Goal: Find specific page/section: Find specific page/section

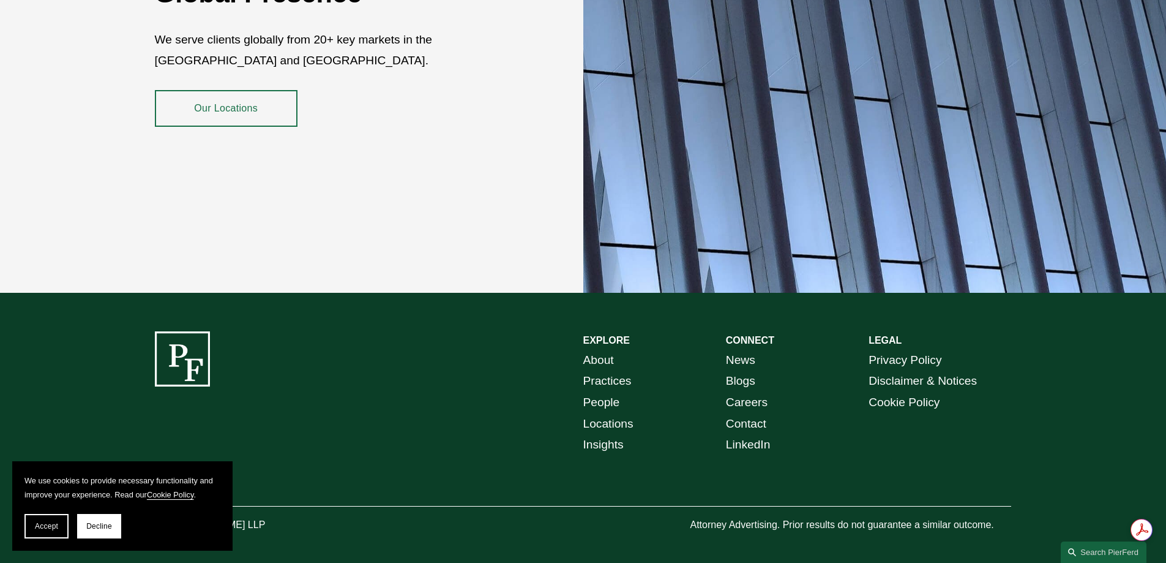
click at [619, 413] on link "Locations" at bounding box center [608, 423] width 50 height 21
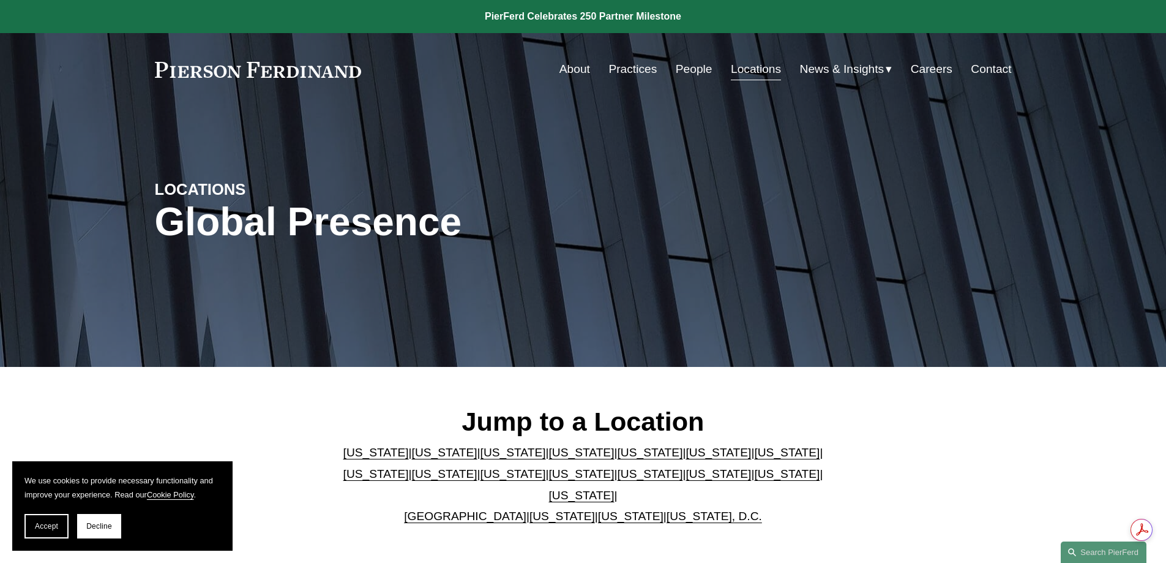
click at [424, 458] on link "California" at bounding box center [444, 452] width 65 height 13
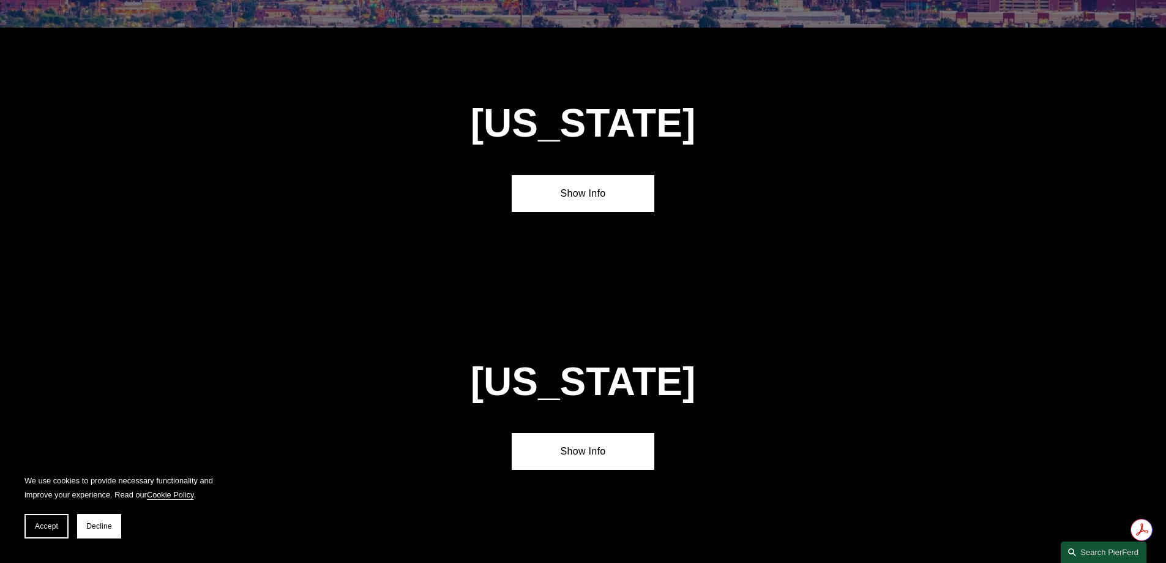
scroll to position [814, 0]
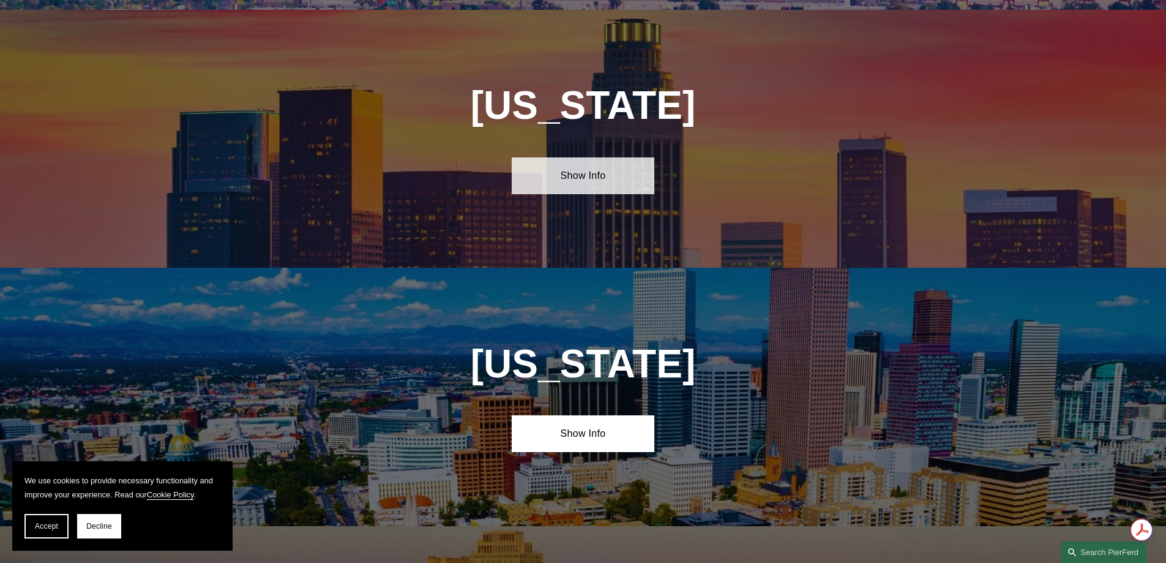
click at [582, 170] on link "Show Info" at bounding box center [583, 175] width 143 height 37
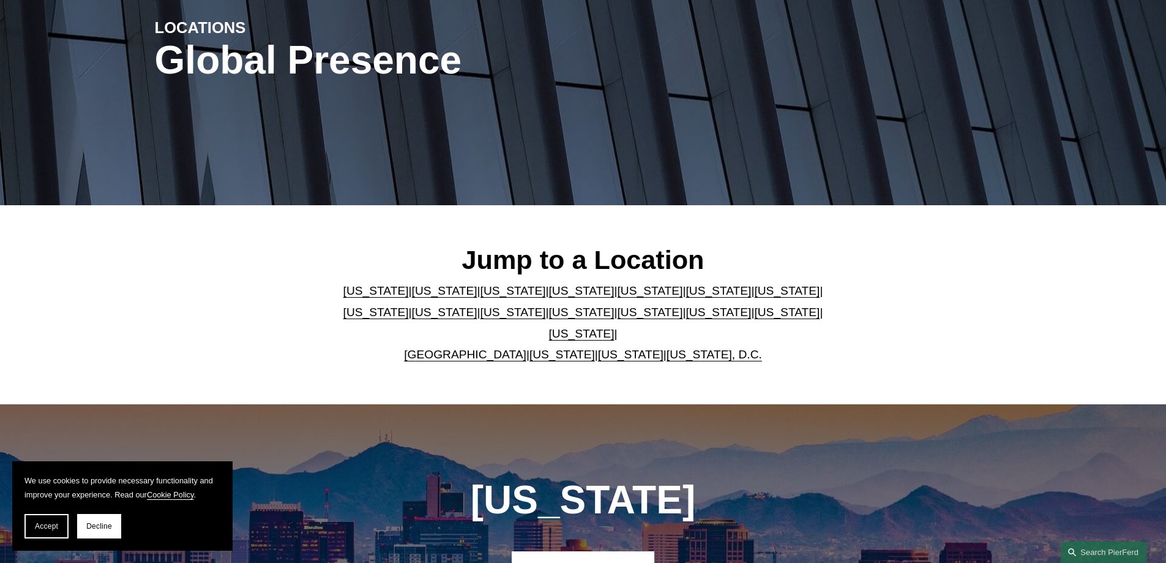
scroll to position [0, 0]
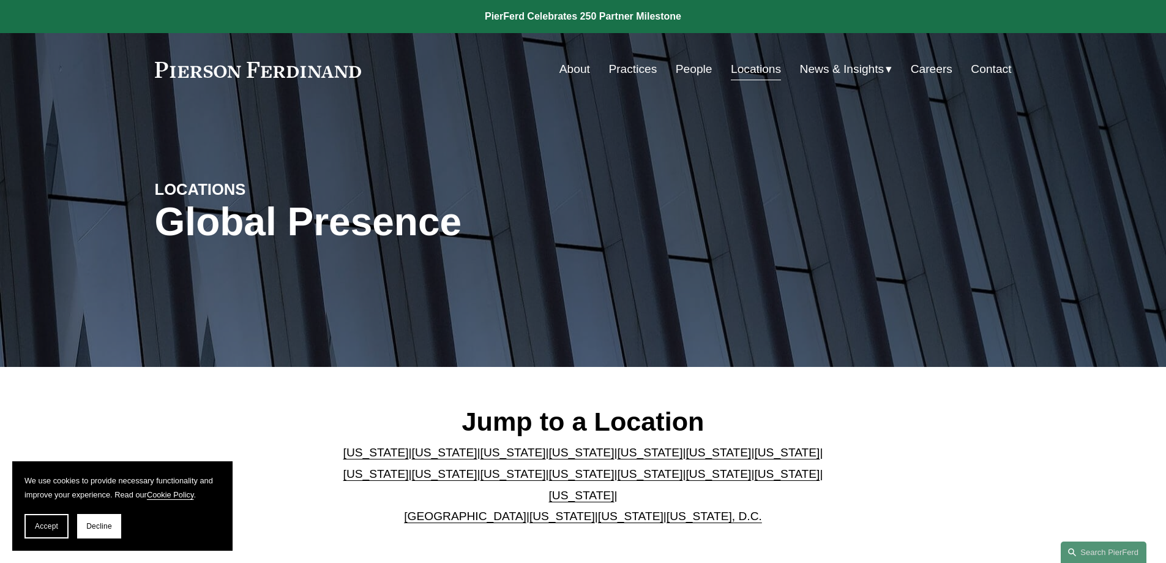
click at [627, 70] on link "Practices" at bounding box center [632, 69] width 48 height 23
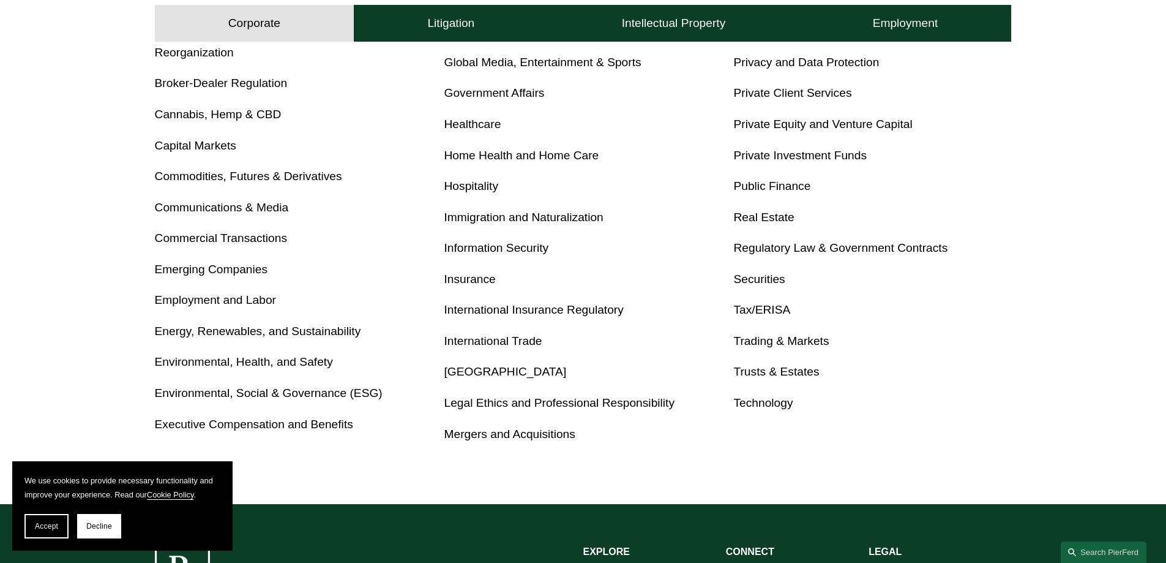
scroll to position [612, 0]
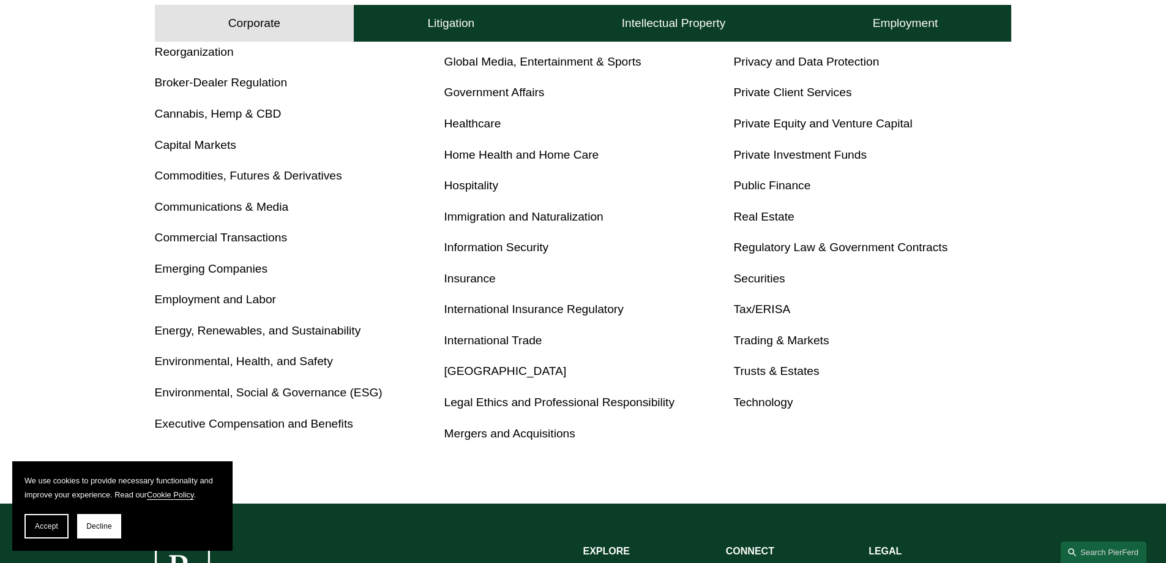
click at [231, 299] on link "Employment and Labor" at bounding box center [215, 299] width 121 height 13
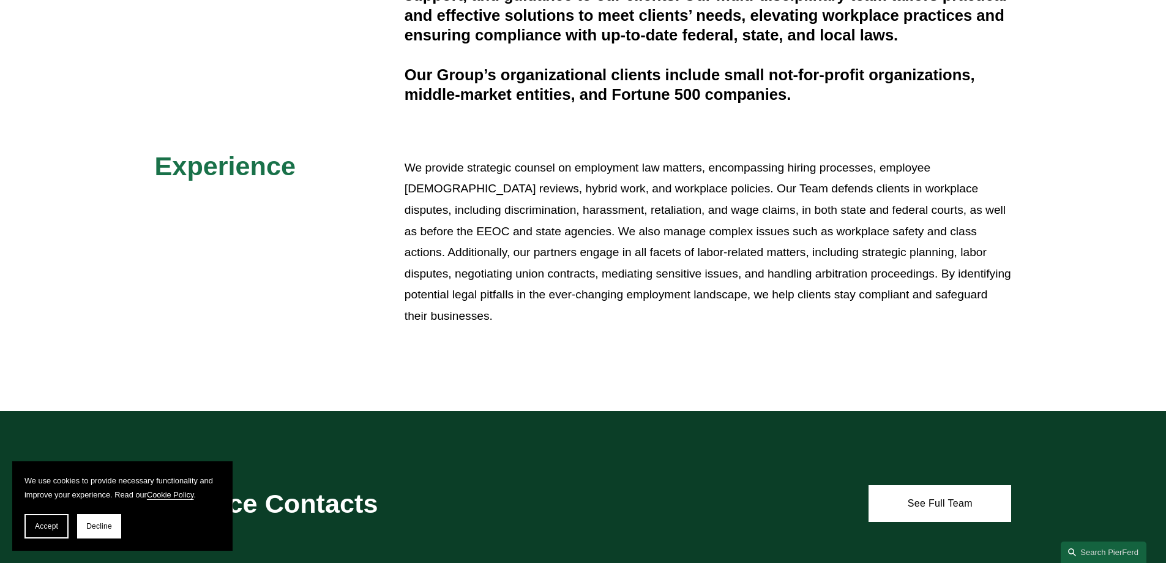
scroll to position [428, 0]
